Goal: Book appointment/travel/reservation

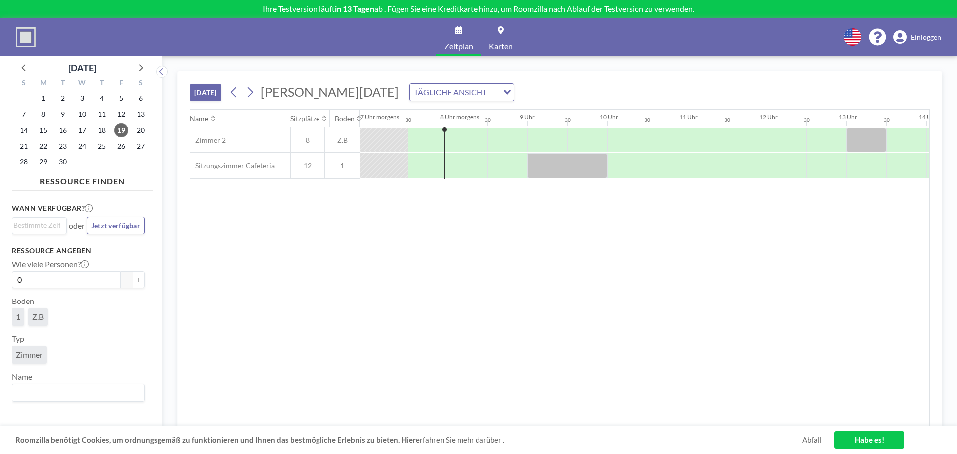
scroll to position [0, 558]
click at [901, 34] on icon at bounding box center [900, 37] width 13 height 14
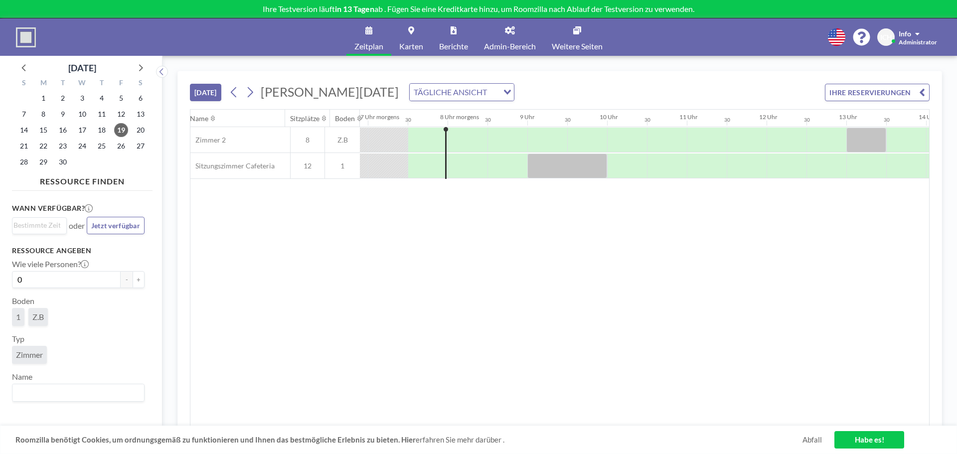
scroll to position [0, 558]
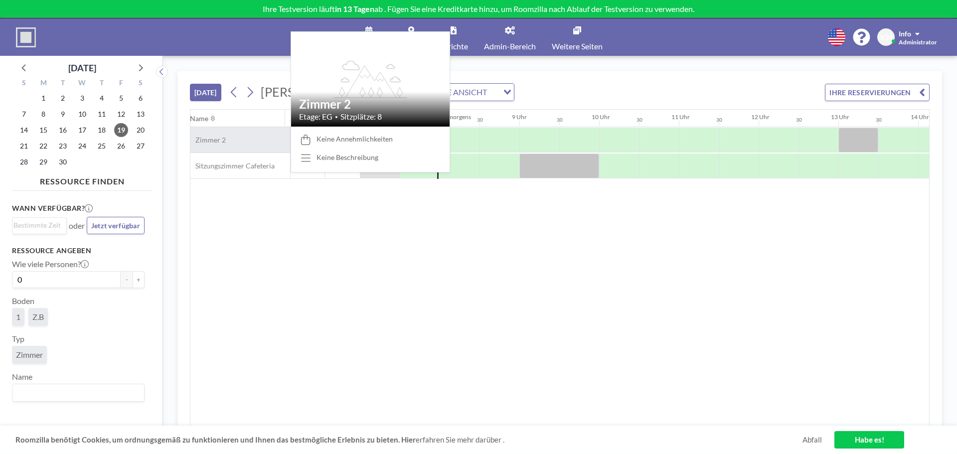
click at [226, 140] on div "Zimmer 2" at bounding box center [240, 139] width 100 height 25
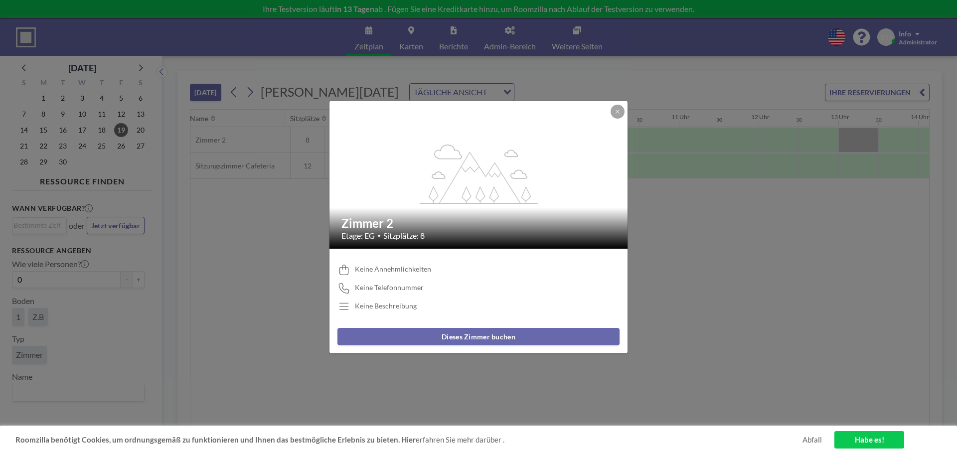
click at [686, 211] on div "flex-grow: 1.2; Zimmer 2 Etage: EG • Sitzplätze: 8 Keine Annehmlichkeiten Keine…" at bounding box center [478, 227] width 957 height 454
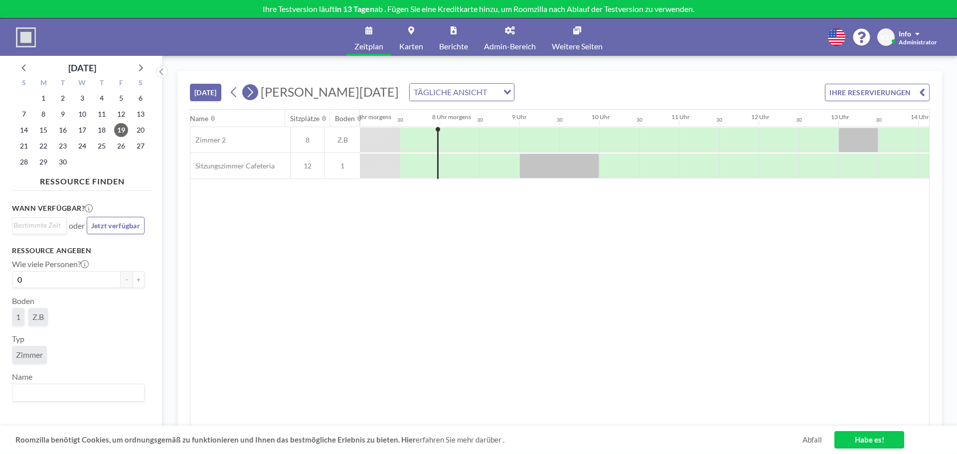
click at [254, 94] on icon at bounding box center [249, 92] width 9 height 15
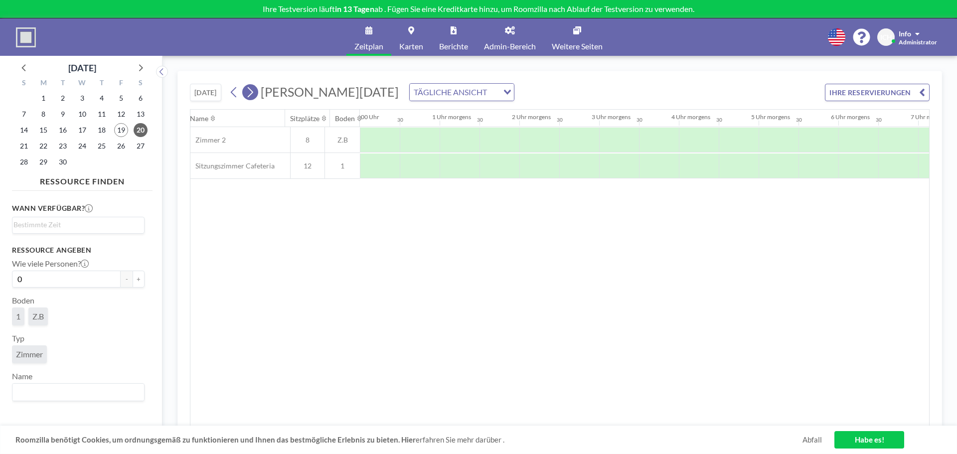
scroll to position [0, 564]
click at [254, 94] on icon at bounding box center [249, 92] width 9 height 15
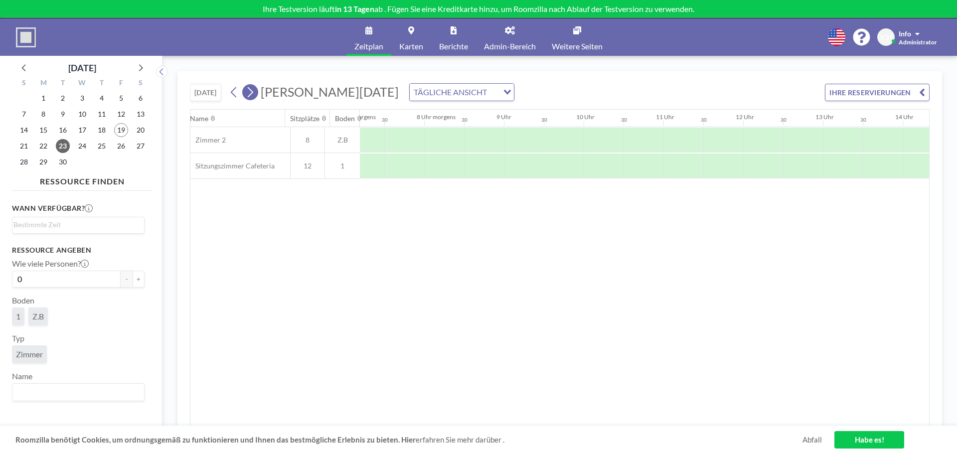
scroll to position [0, 598]
click at [250, 92] on icon at bounding box center [249, 92] width 9 height 15
click at [525, 90] on div "HEUTE Freitag, 19. September 2025 TÄGLICHE ANSICHT Laden... IHRE RESERVIERUNGEN" at bounding box center [560, 90] width 740 height 38
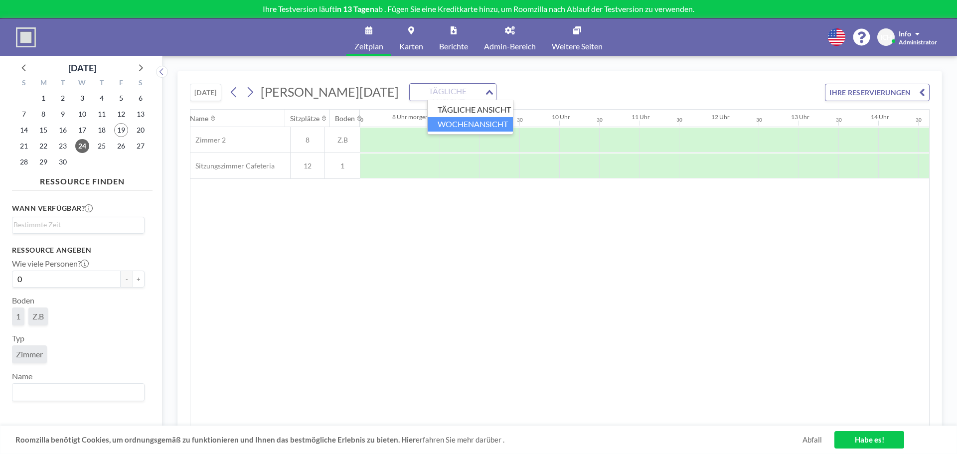
click at [486, 124] on font "WOCHENANSICHT" at bounding box center [473, 123] width 70 height 9
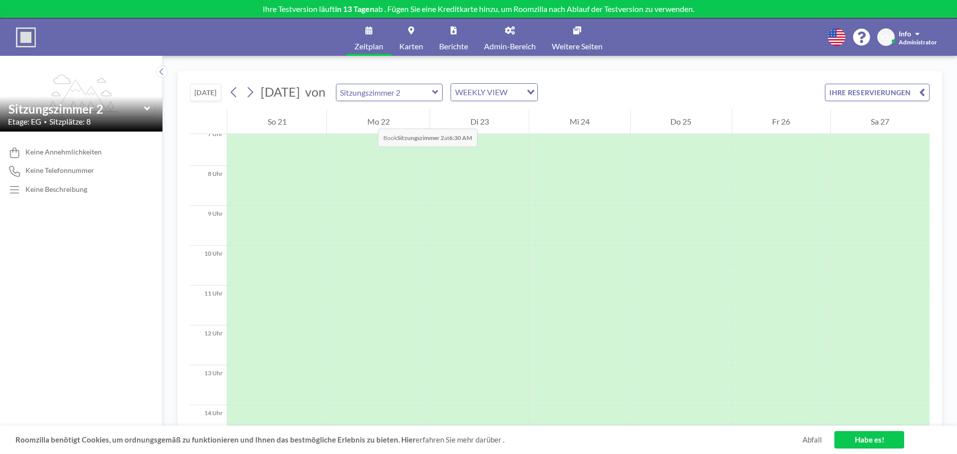
scroll to position [299, 0]
click at [251, 92] on icon at bounding box center [249, 92] width 9 height 15
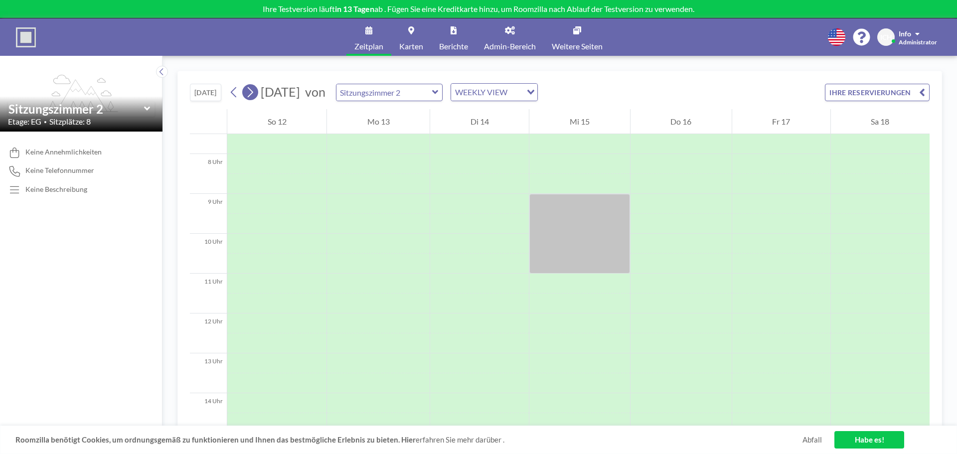
click at [251, 92] on icon at bounding box center [249, 92] width 9 height 15
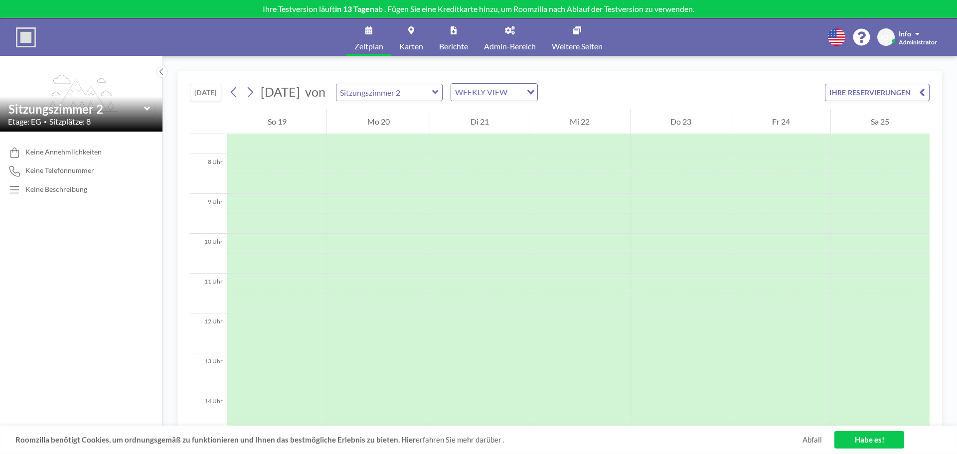
click at [383, 94] on div "September 2025 von Sitzungszimmer 2 WEEKLY VIEW Laden..." at bounding box center [382, 92] width 312 height 18
click at [438, 92] on icon at bounding box center [435, 92] width 6 height 4
type input "Sitzungszimmer 2"
click at [249, 91] on icon at bounding box center [249, 92] width 9 height 15
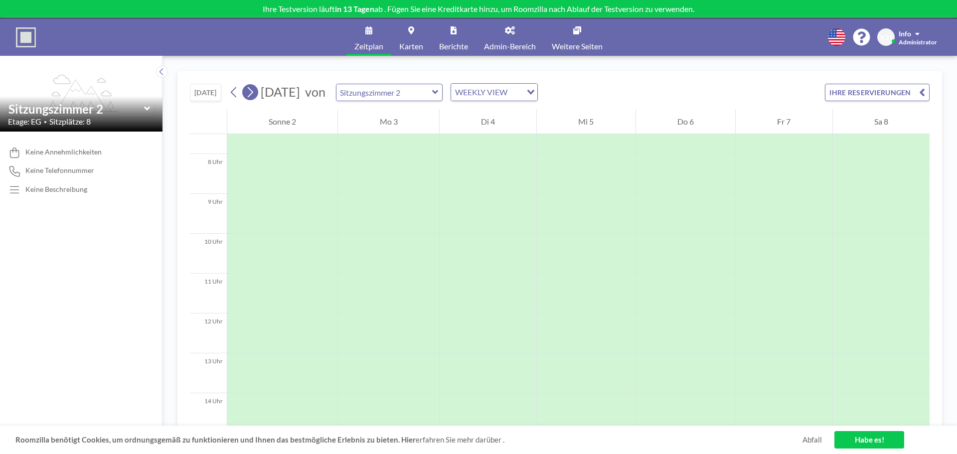
click at [249, 91] on icon at bounding box center [249, 92] width 9 height 15
click at [510, 43] on font "Admin-Bereich" at bounding box center [510, 45] width 52 height 9
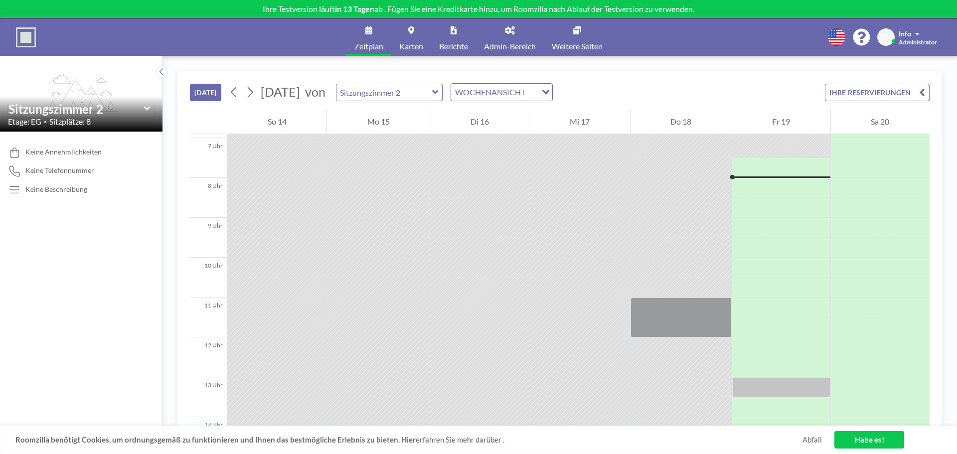
scroll to position [279, 0]
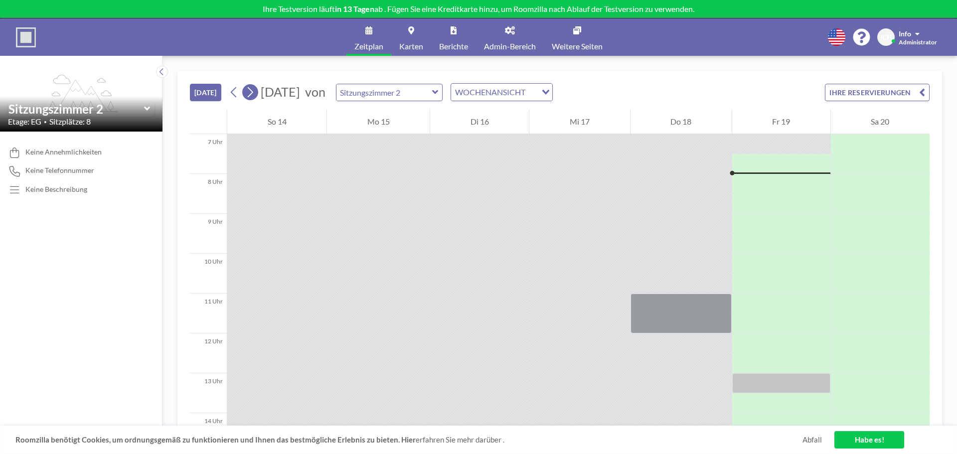
click at [253, 91] on icon at bounding box center [250, 92] width 5 height 10
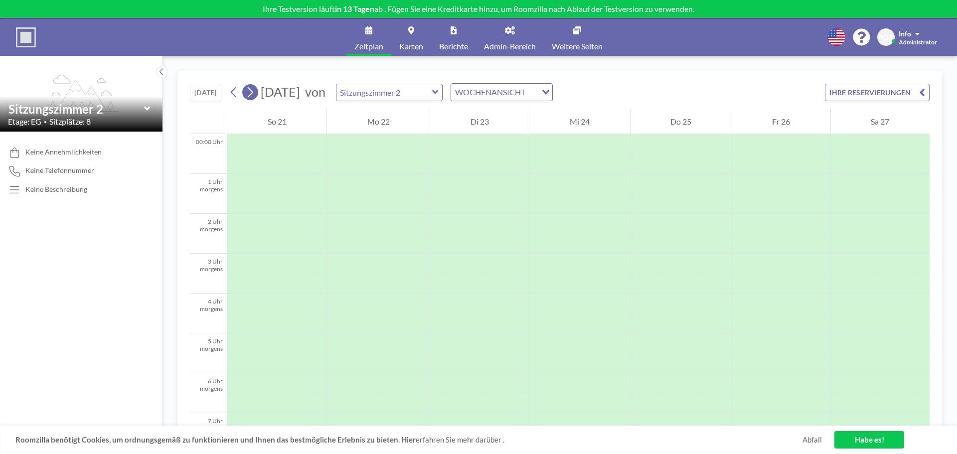
scroll to position [299, 0]
click at [253, 91] on icon at bounding box center [250, 92] width 5 height 10
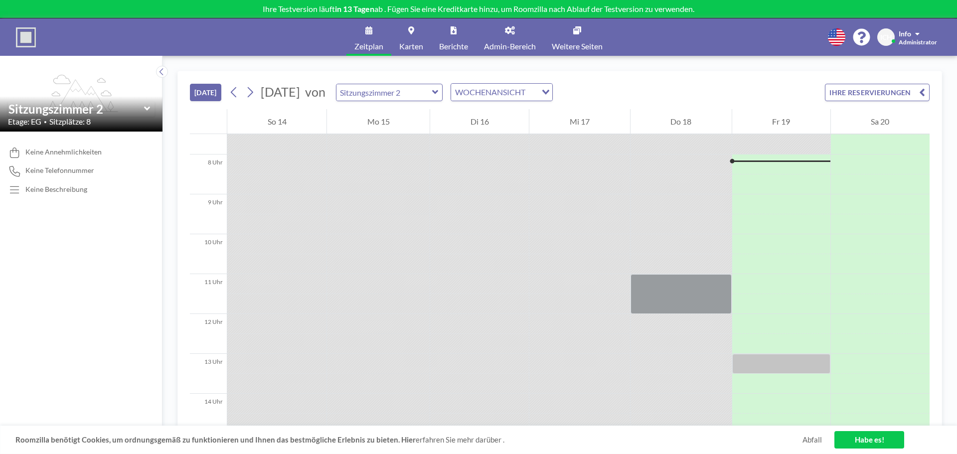
scroll to position [299, 0]
click at [740, 81] on div "HEUTE September 2025 von Sitzungszimmer 2 WOCHENANSICHT Laden... IHRE RESERVIER…" at bounding box center [560, 90] width 740 height 38
click at [252, 90] on icon at bounding box center [249, 92] width 9 height 15
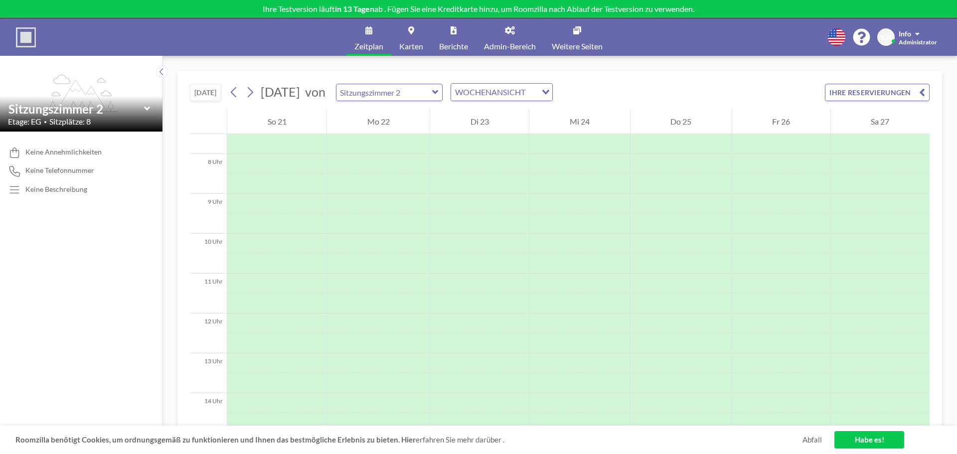
click at [439, 90] on icon at bounding box center [435, 92] width 6 height 10
type input "Sitzungszimmer 2"
click at [247, 91] on icon at bounding box center [249, 92] width 9 height 15
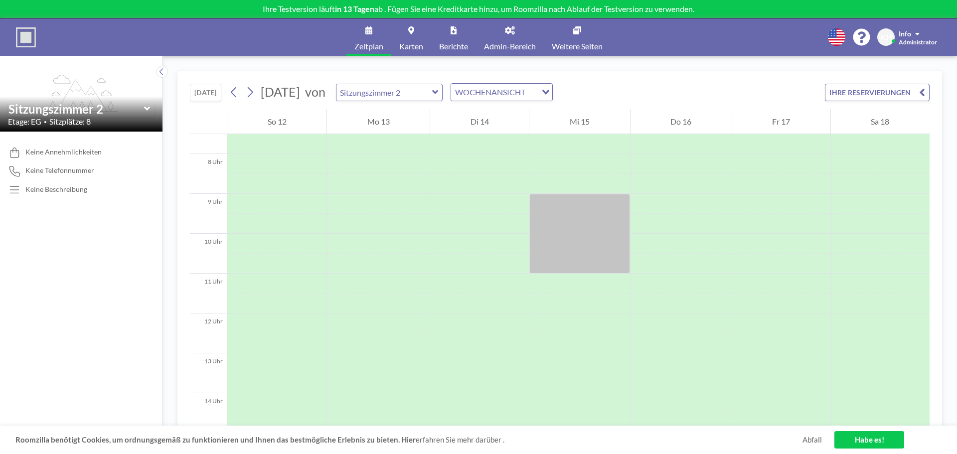
click at [510, 33] on icon at bounding box center [510, 30] width 10 height 8
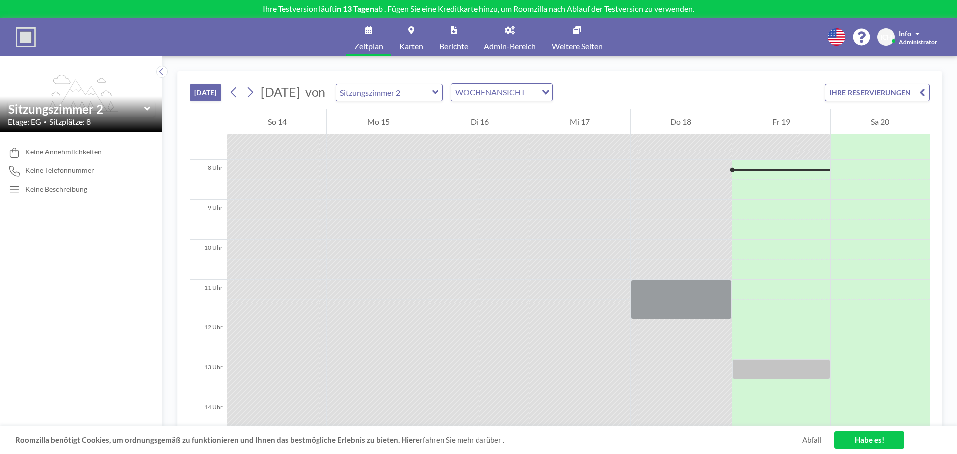
scroll to position [299, 0]
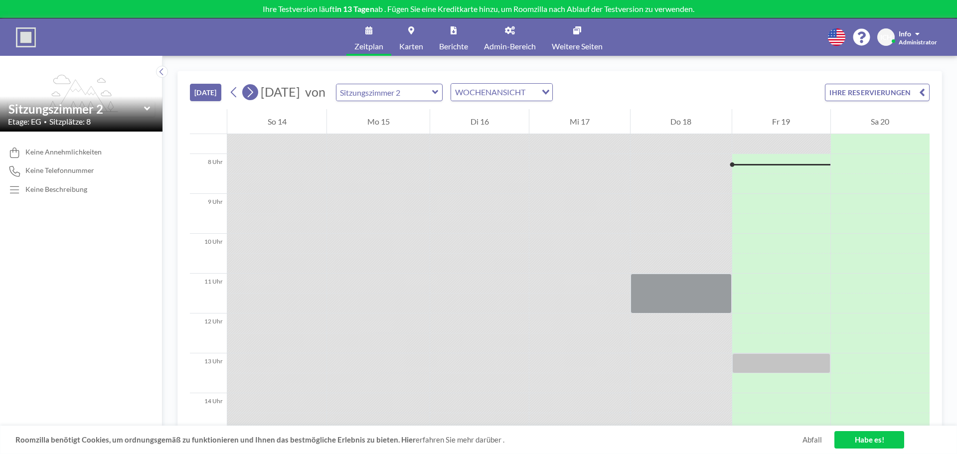
click at [250, 91] on icon at bounding box center [249, 92] width 9 height 15
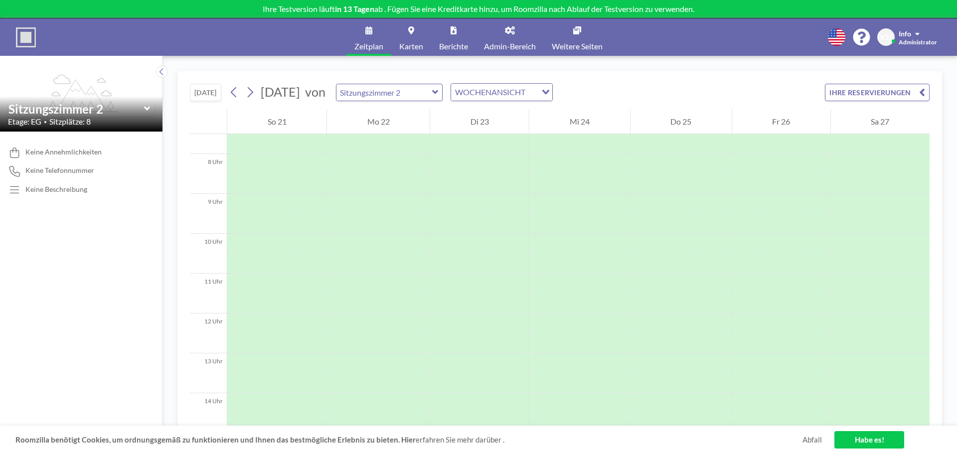
click at [884, 89] on font "IHRE RESERVIERUNGEN" at bounding box center [870, 92] width 81 height 8
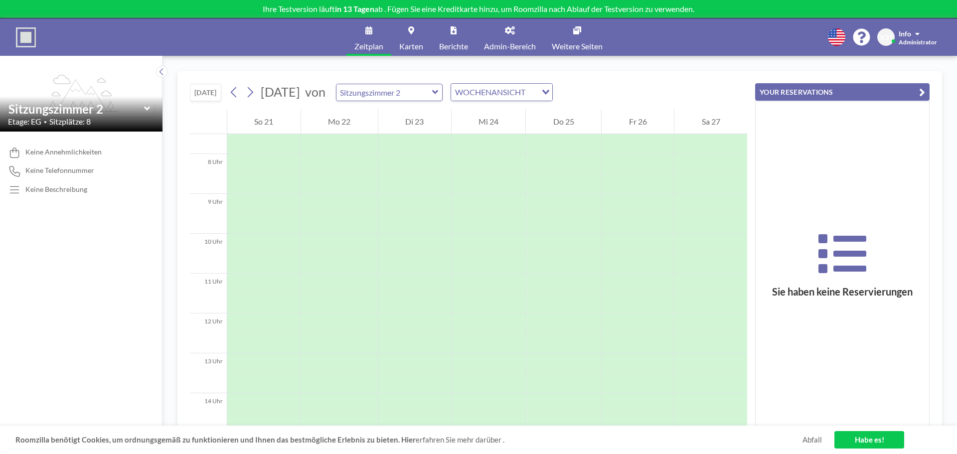
click at [921, 89] on icon "button" at bounding box center [922, 92] width 6 height 12
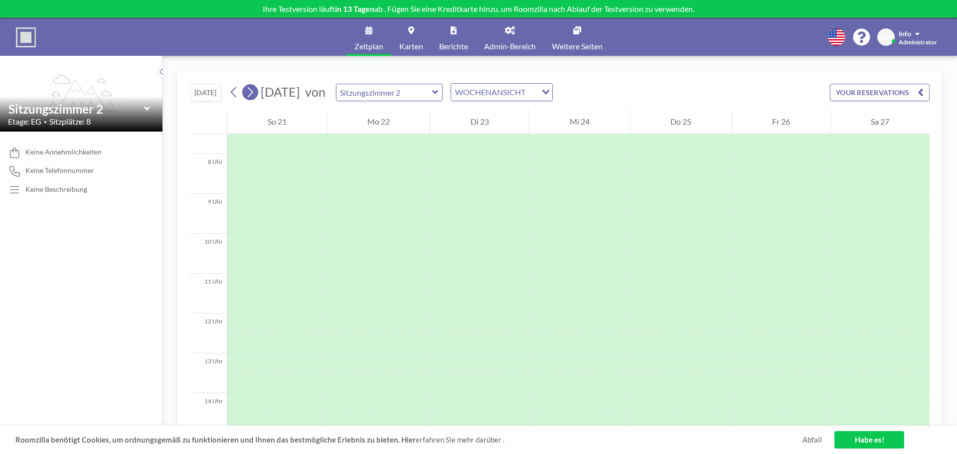
click at [256, 91] on button at bounding box center [250, 92] width 16 height 16
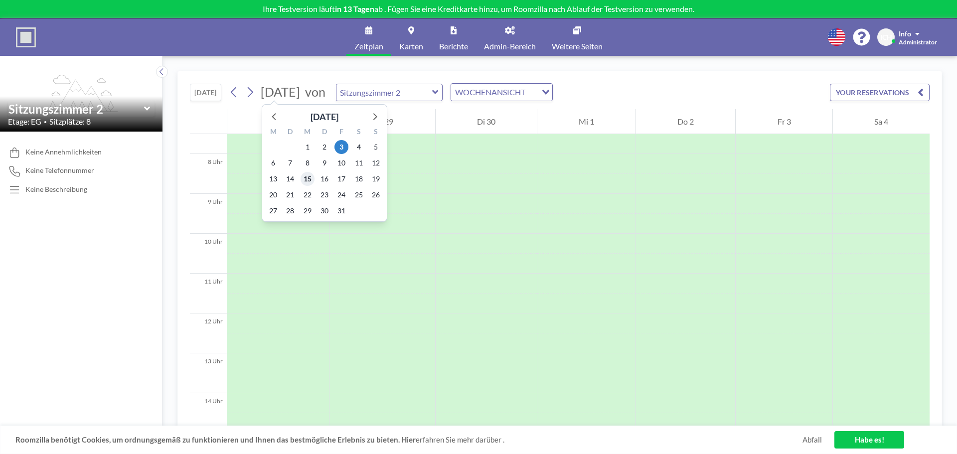
click at [308, 180] on font "15" at bounding box center [308, 179] width 8 height 8
